Goal: Task Accomplishment & Management: Manage account settings

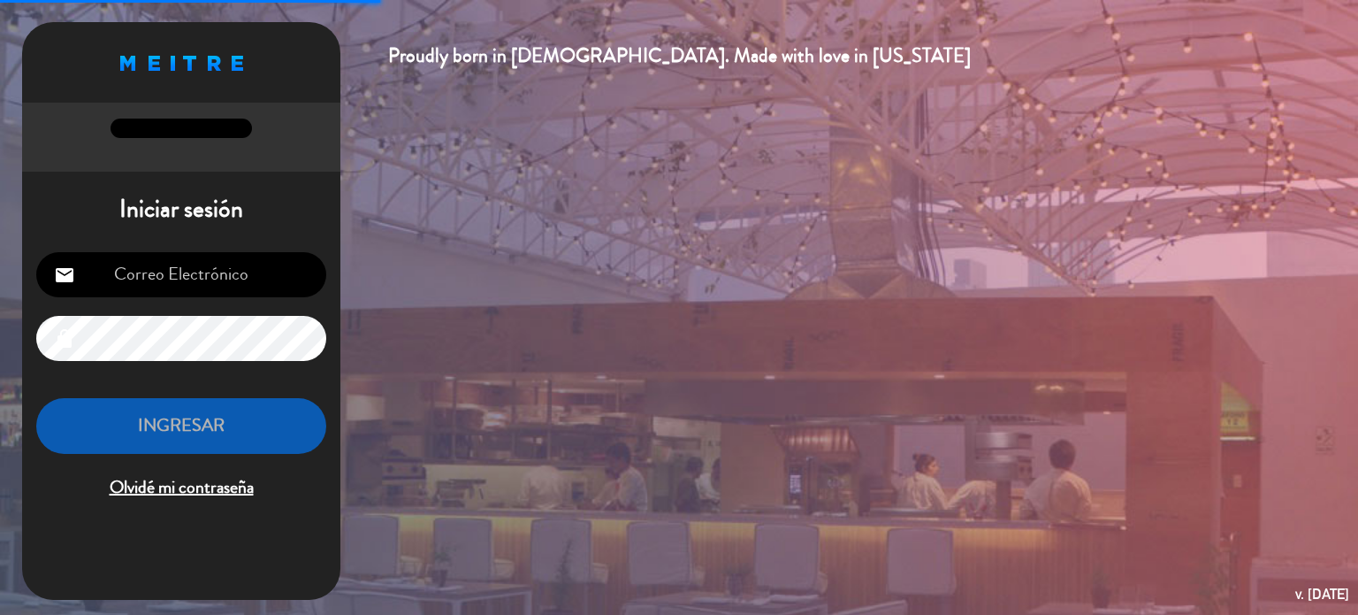
click at [205, 286] on input "email" at bounding box center [181, 274] width 290 height 45
type input "[EMAIL_ADDRESS][DOMAIN_NAME]"
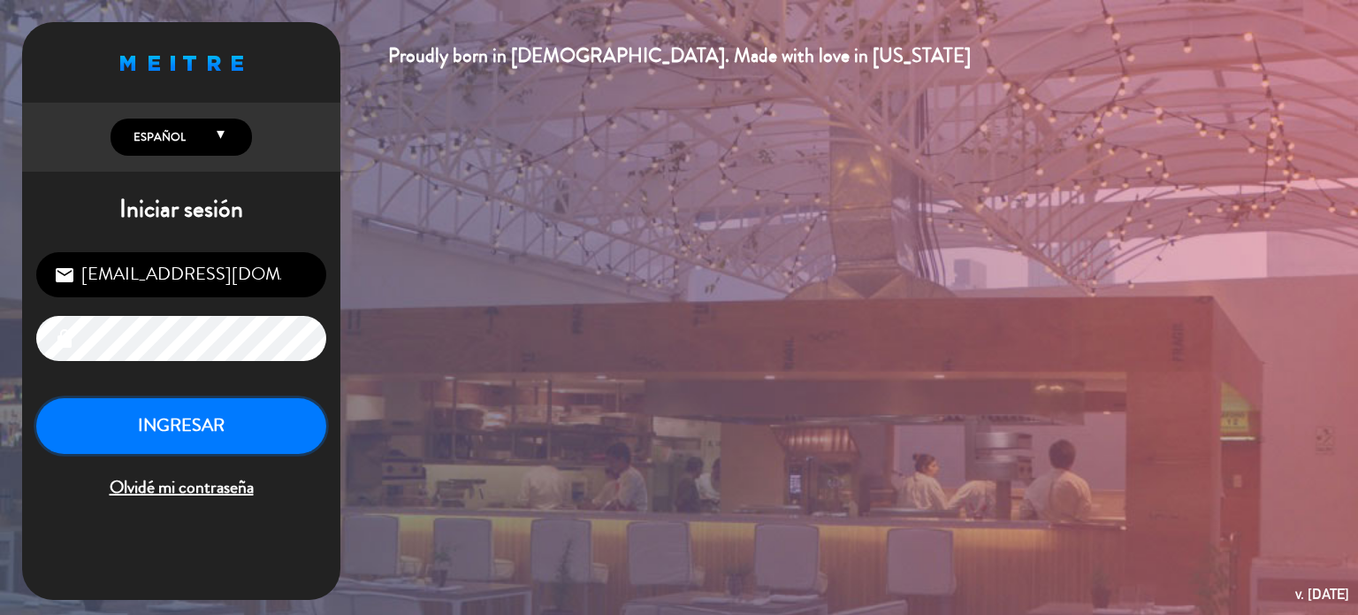
click at [188, 416] on button "INGRESAR" at bounding box center [181, 426] width 290 height 56
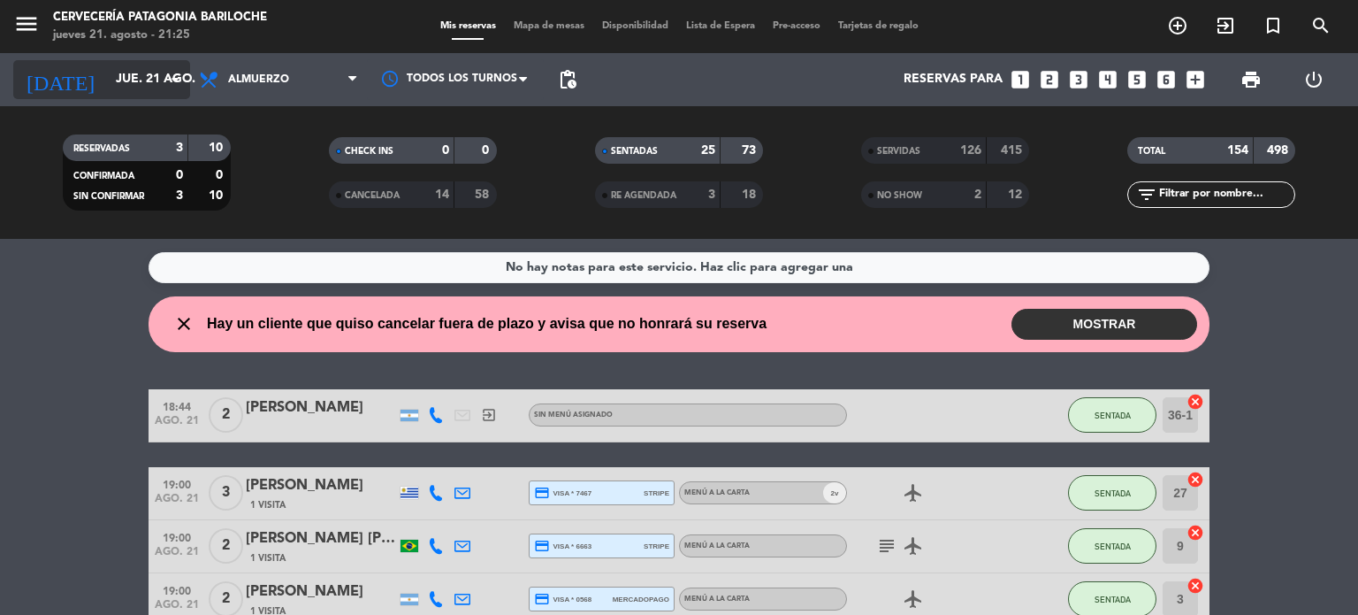
click at [107, 87] on input "jue. 21 ago." at bounding box center [191, 80] width 168 height 32
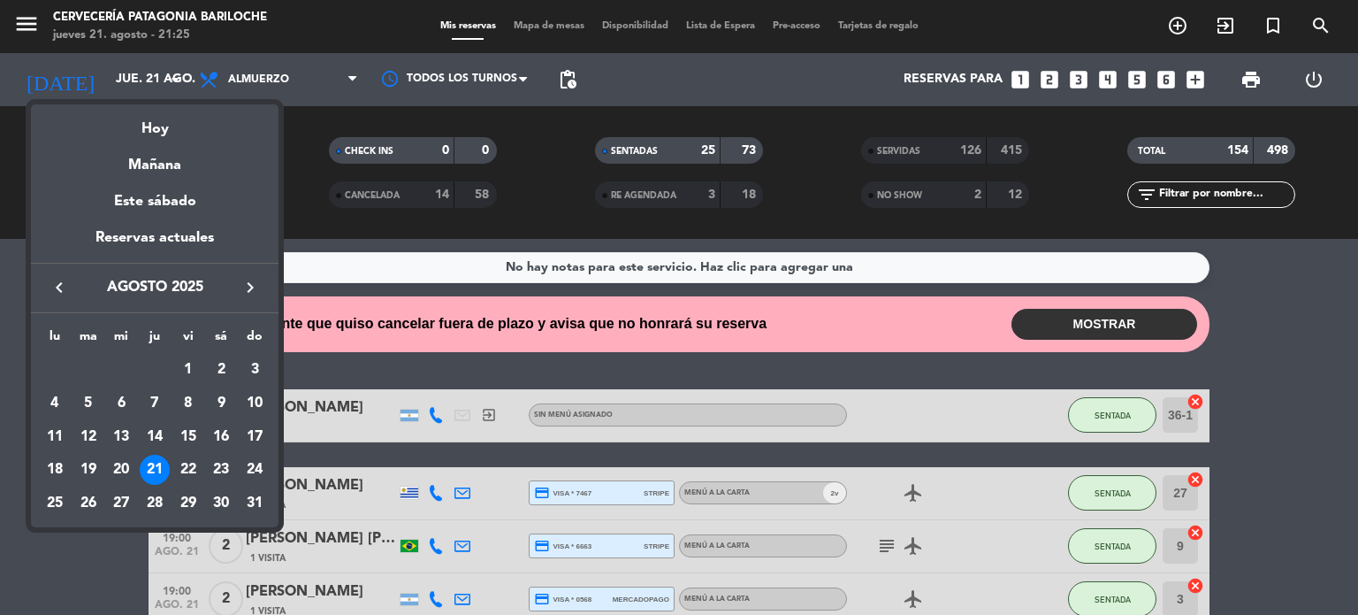
click at [251, 292] on icon "keyboard_arrow_right" at bounding box center [250, 287] width 21 height 21
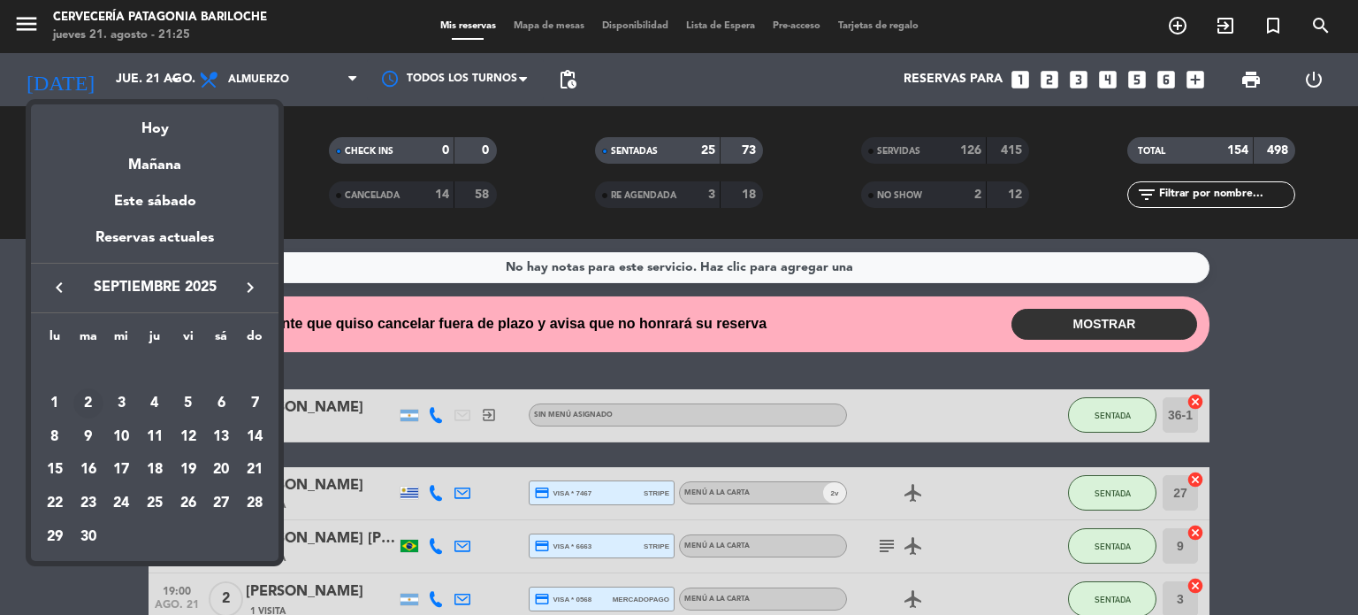
click at [86, 399] on div "2" at bounding box center [88, 403] width 30 height 30
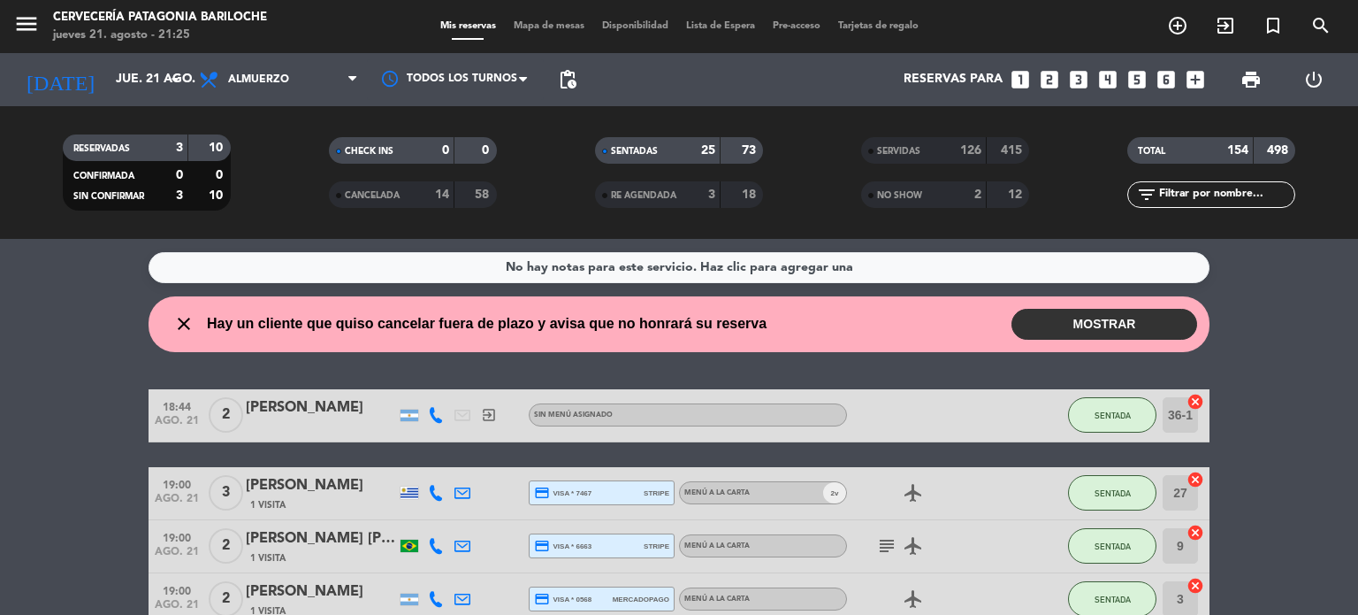
type input "[DATE] sep."
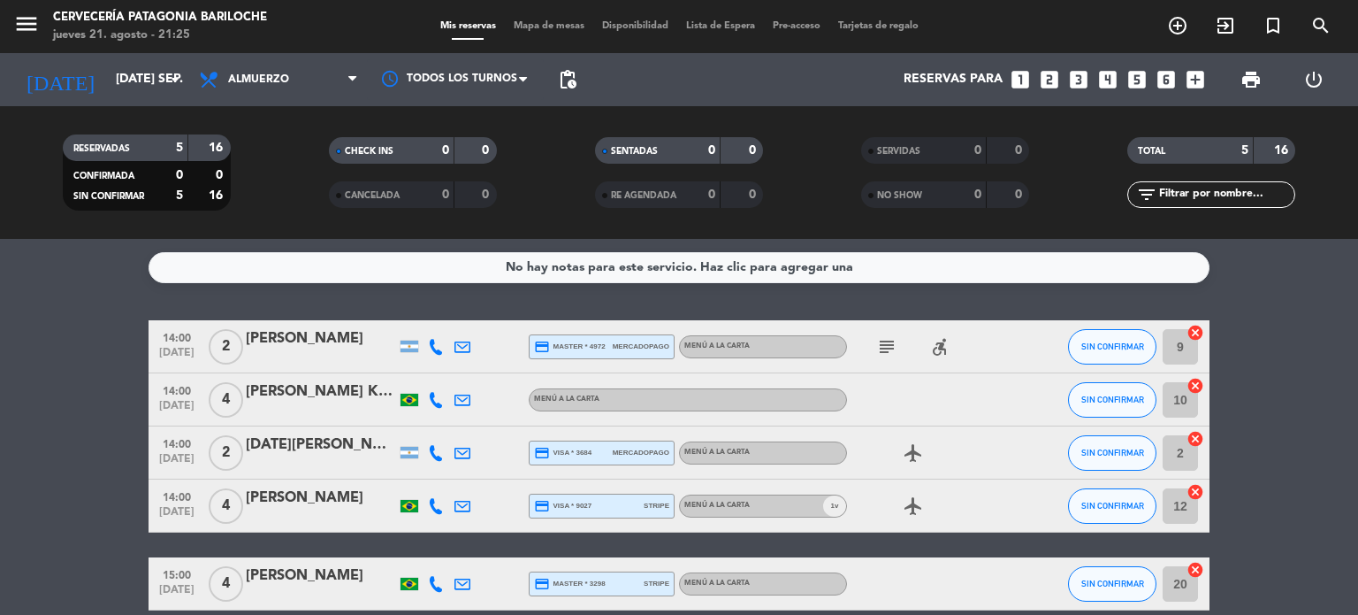
click at [529, 27] on span "Mapa de mesas" at bounding box center [549, 26] width 88 height 10
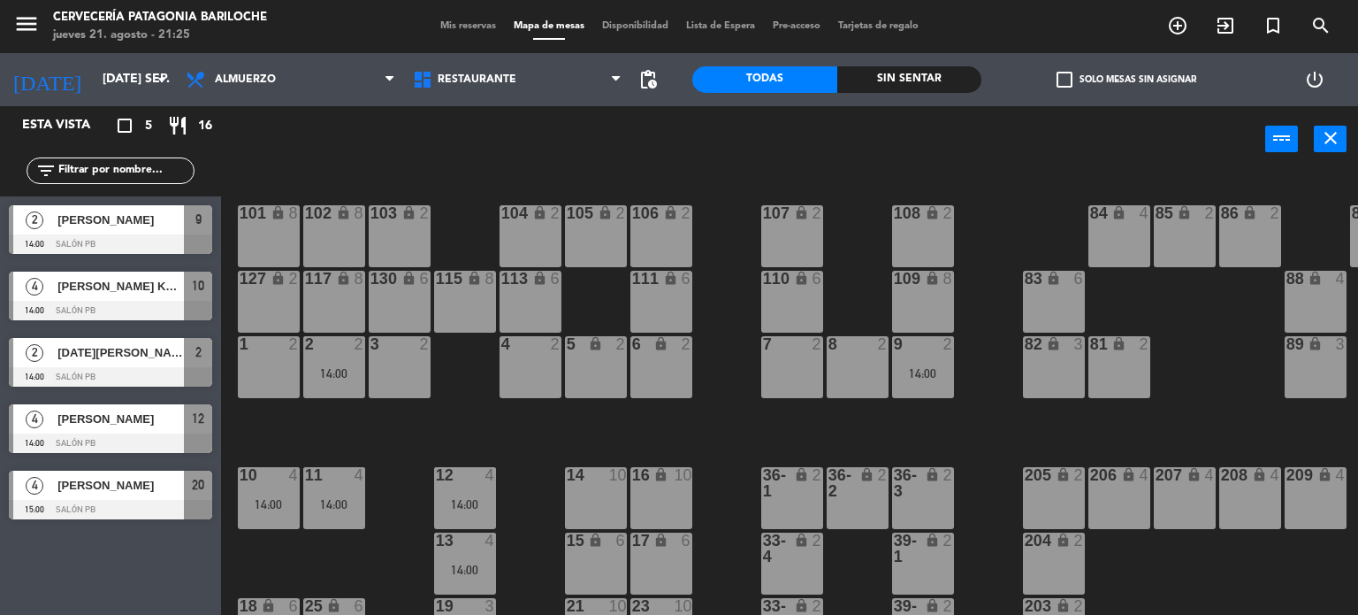
scroll to position [249, 0]
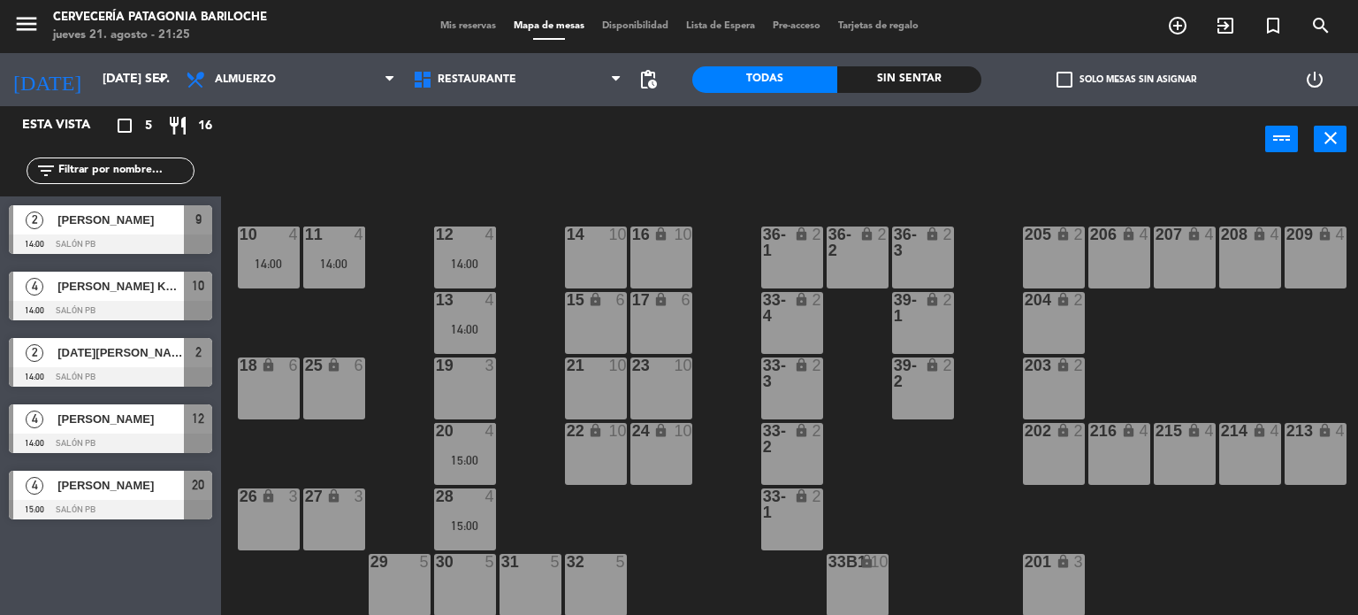
click at [602, 195] on div "101 lock 8 102 lock 8 104 lock 2 105 lock 2 106 lock 2 103 lock 2 107 lock 2 10…" at bounding box center [796, 394] width 1124 height 442
click at [21, 19] on icon "menu" at bounding box center [26, 24] width 27 height 27
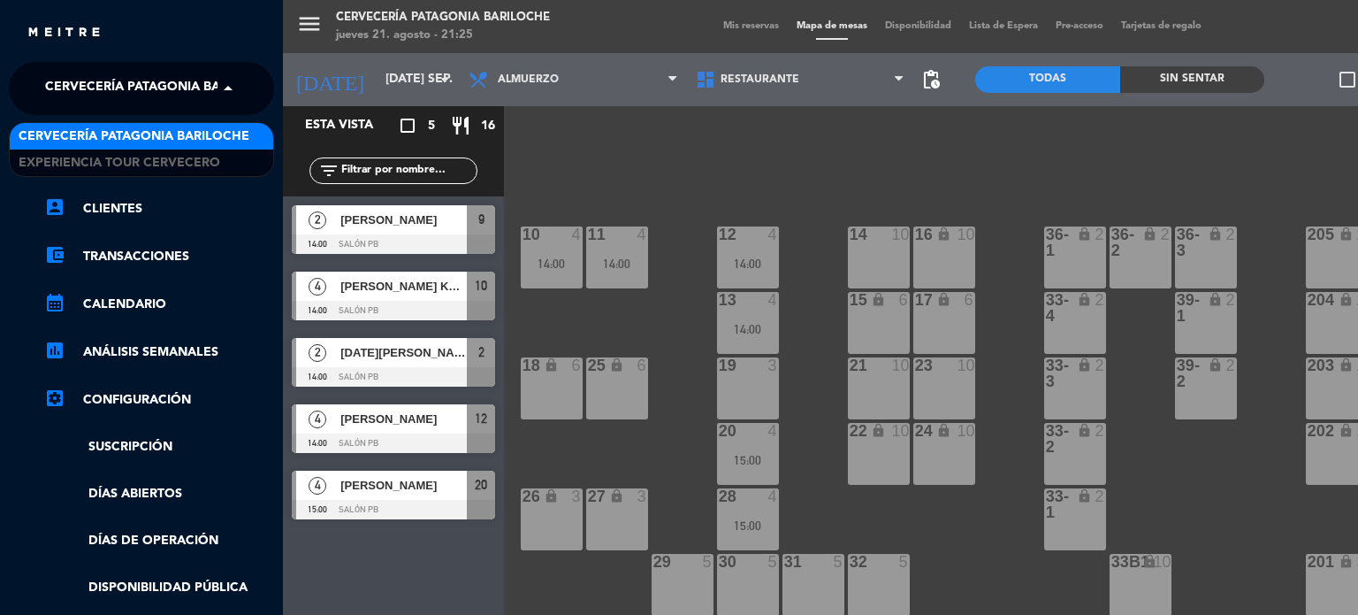
click at [204, 78] on span "Cervecería Patagonia Bariloche" at bounding box center [160, 88] width 231 height 37
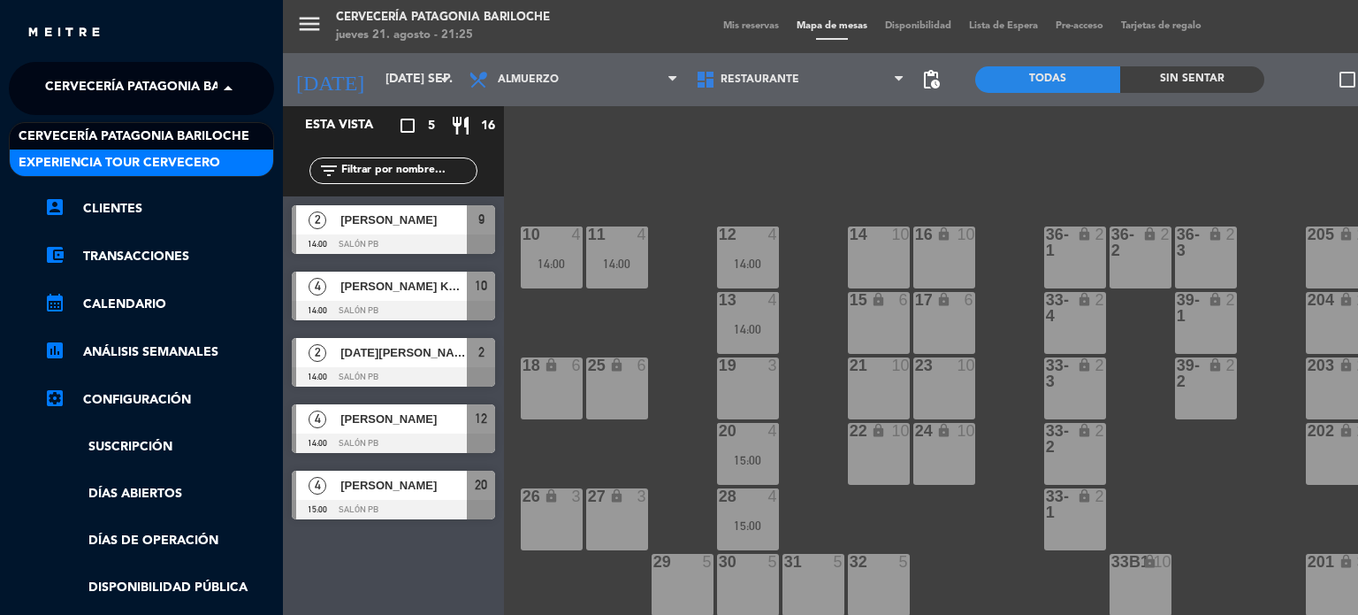
click at [180, 159] on span "Experiencia Tour Cervecero" at bounding box center [120, 163] width 202 height 20
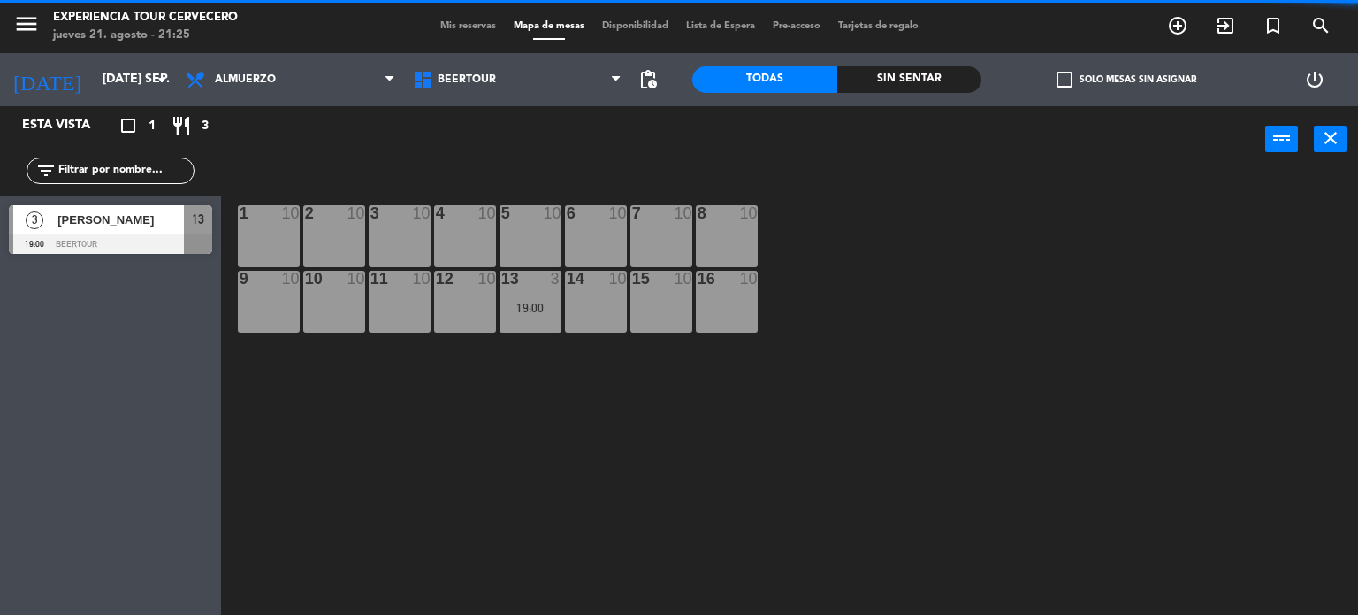
scroll to position [0, 0]
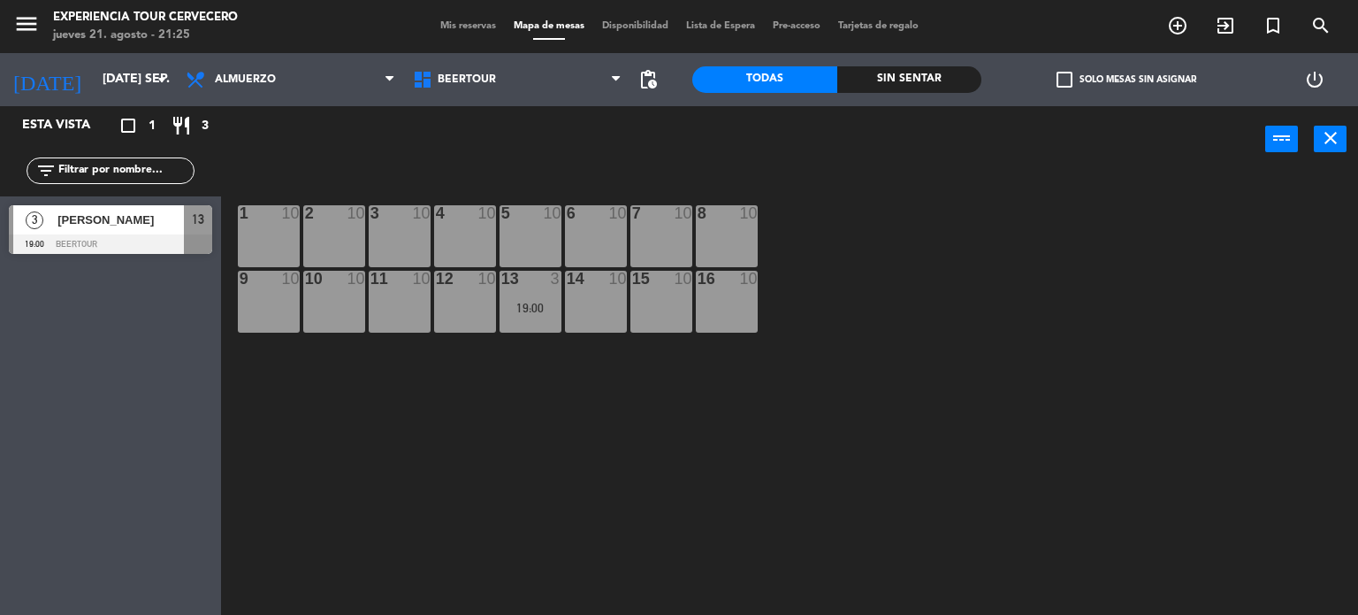
click at [461, 27] on span "Mis reservas" at bounding box center [468, 26] width 73 height 10
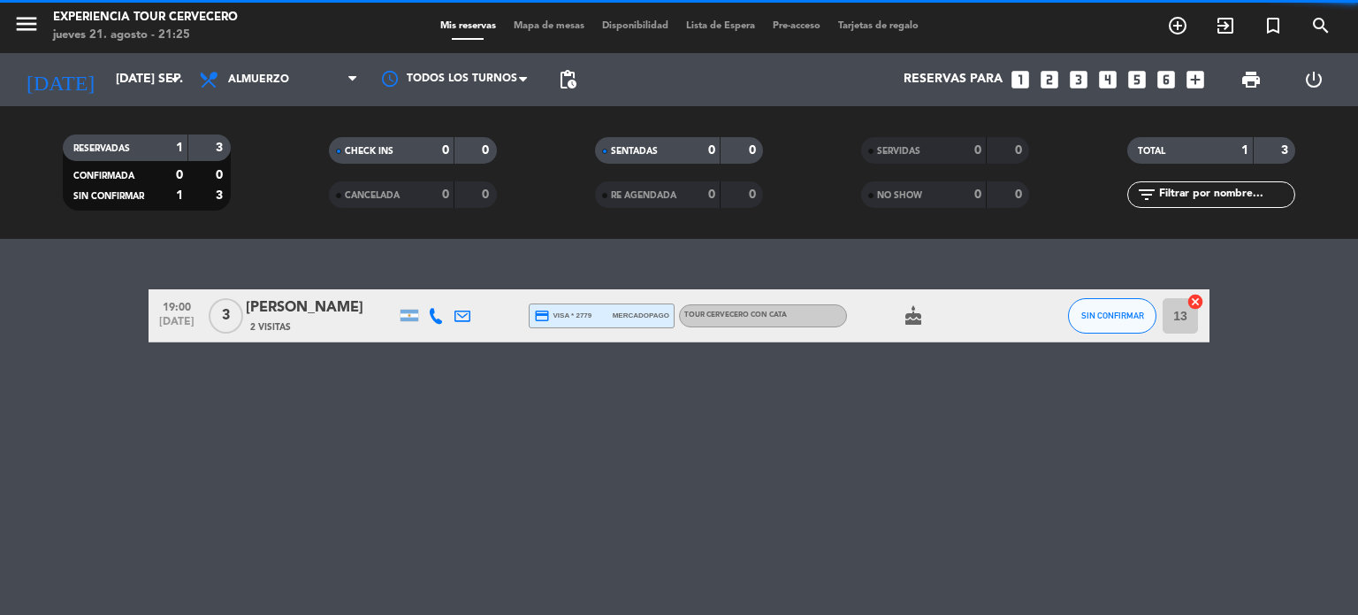
click at [298, 95] on span "Almuerzo" at bounding box center [278, 79] width 177 height 39
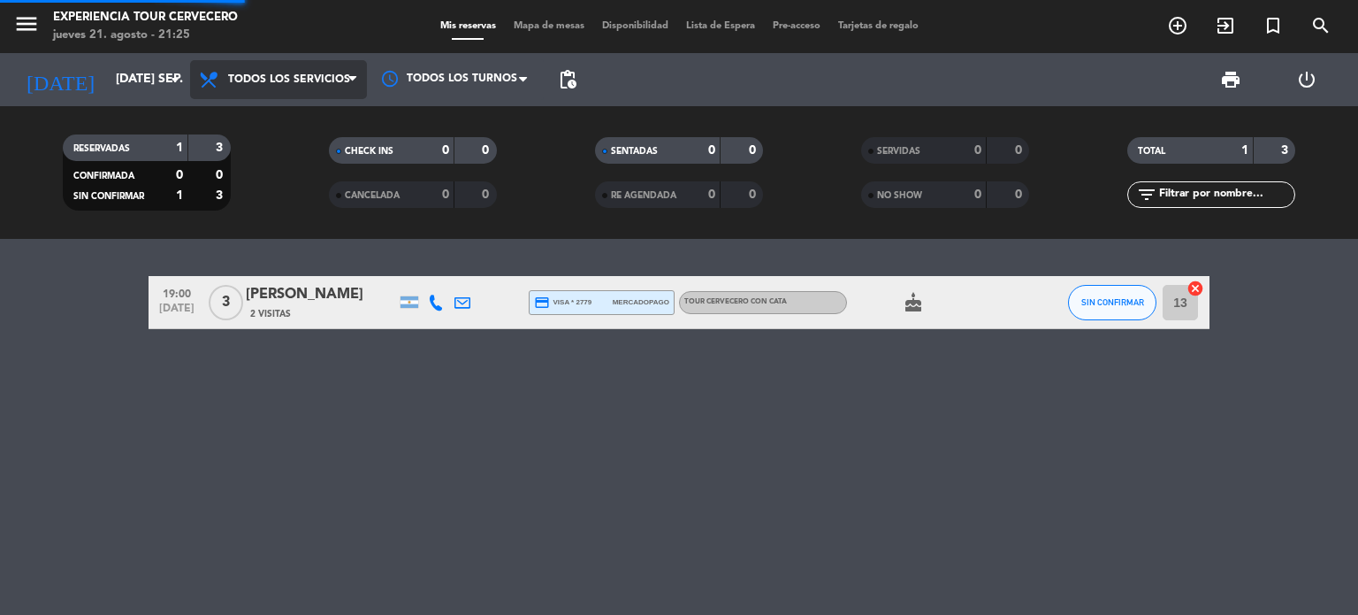
click at [283, 118] on div "menu Experiencia Tour Cervecero jueves 21. agosto - 21:25 Mis reservas Mapa de …" at bounding box center [679, 119] width 1358 height 239
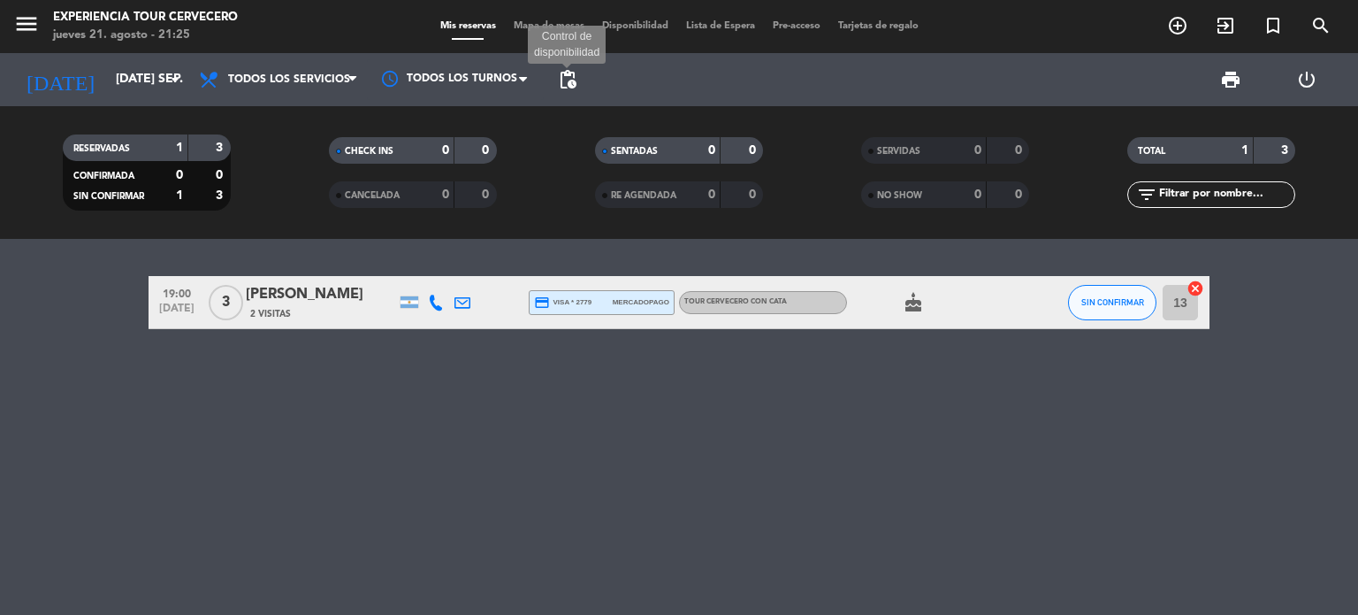
click at [561, 82] on span "pending_actions" at bounding box center [567, 79] width 21 height 21
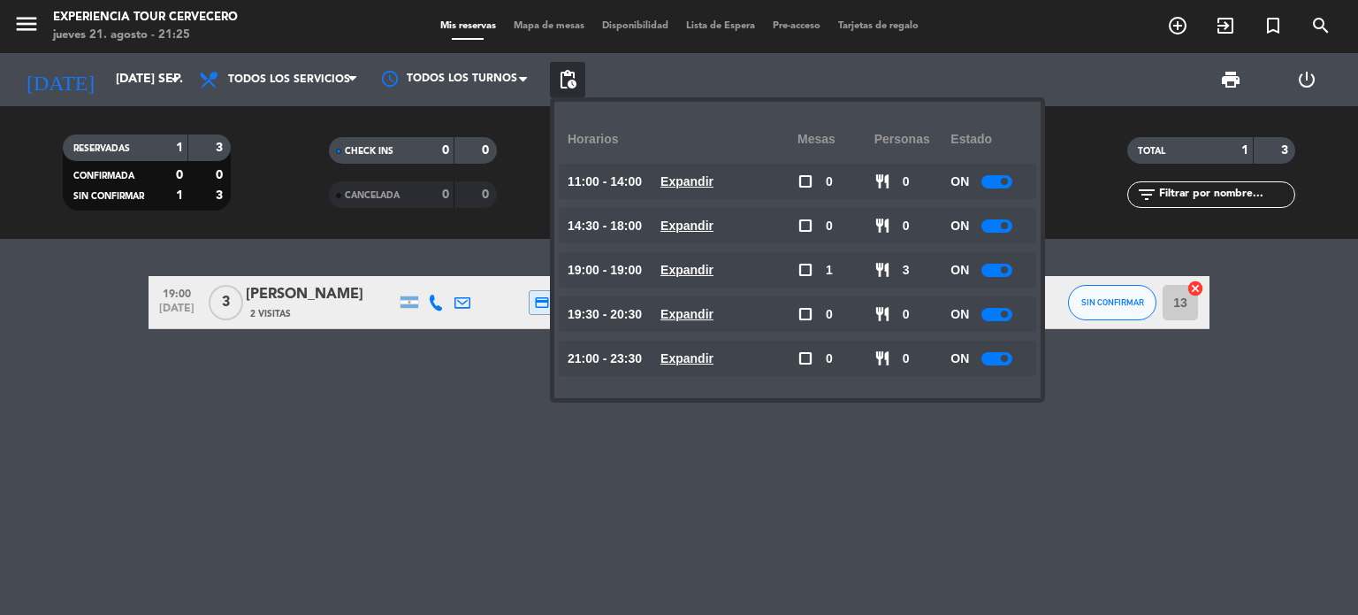
click at [1005, 180] on span at bounding box center [1004, 181] width 7 height 7
click at [694, 222] on u "Expandir" at bounding box center [687, 225] width 53 height 14
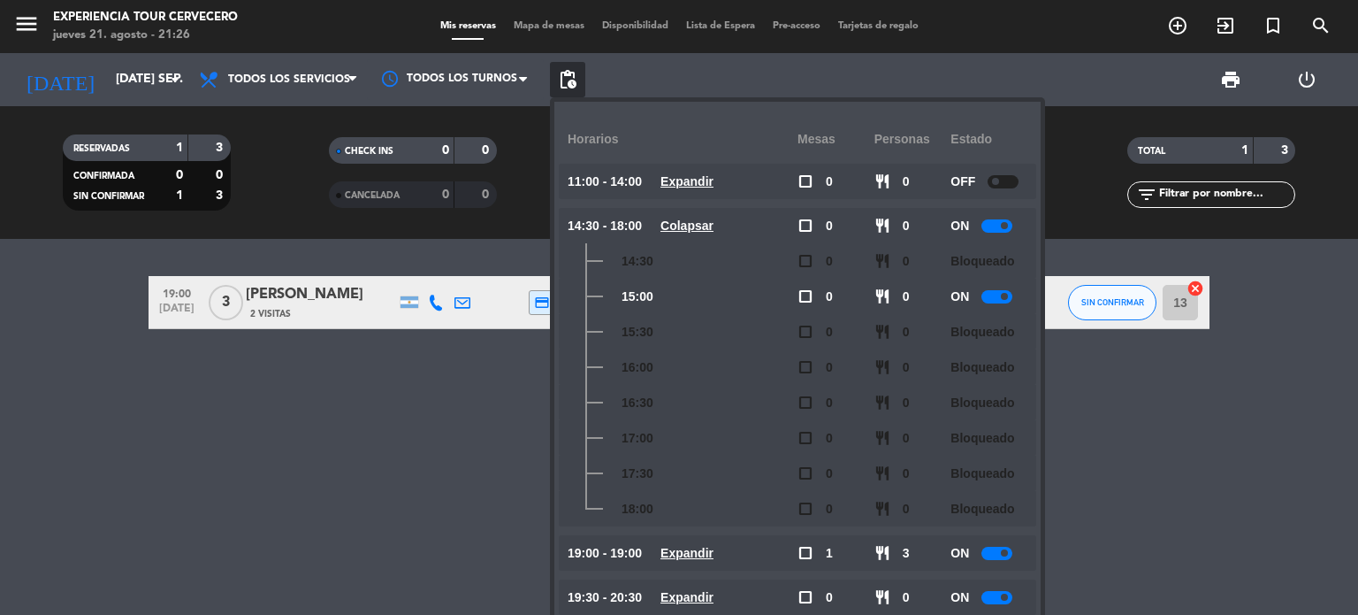
click at [1004, 180] on div at bounding box center [1003, 181] width 31 height 13
click at [577, 66] on span "pending_actions" at bounding box center [567, 79] width 35 height 35
click at [615, 77] on div "print power_settings_new" at bounding box center [965, 79] width 760 height 53
